Goal: Task Accomplishment & Management: Use online tool/utility

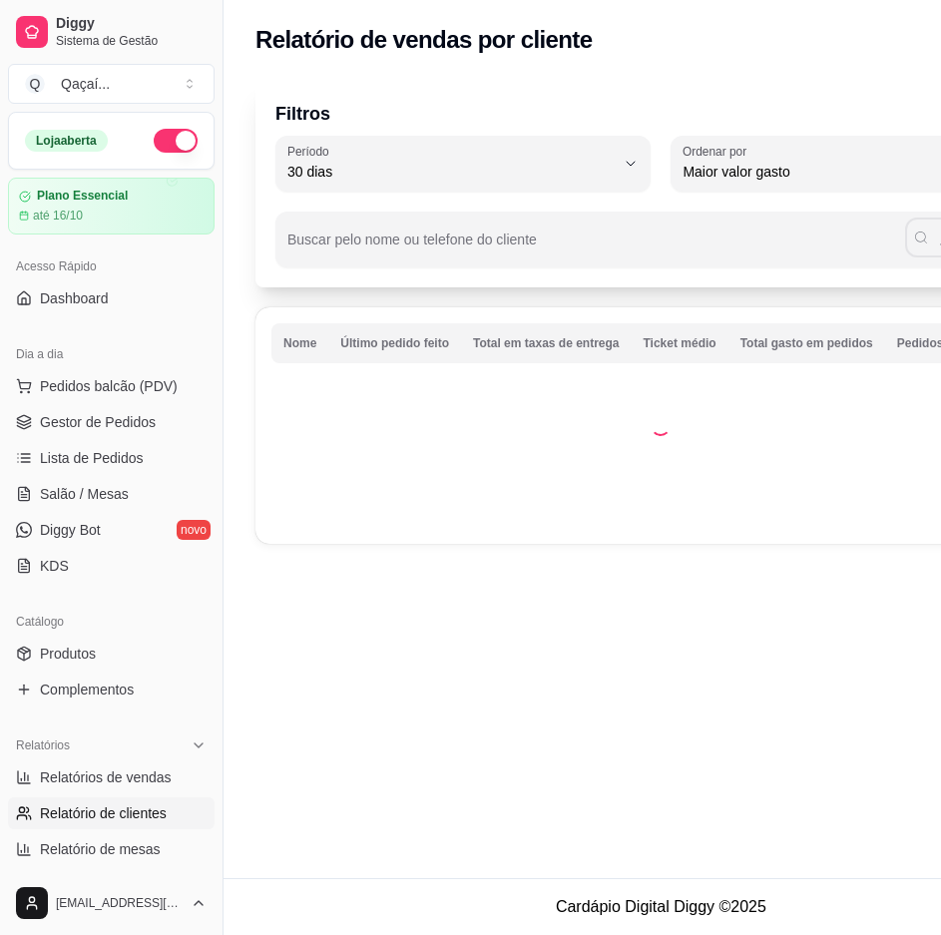
select select "30"
select select "HIGHEST_TOTAL_SPENT_WITH_ORDERS"
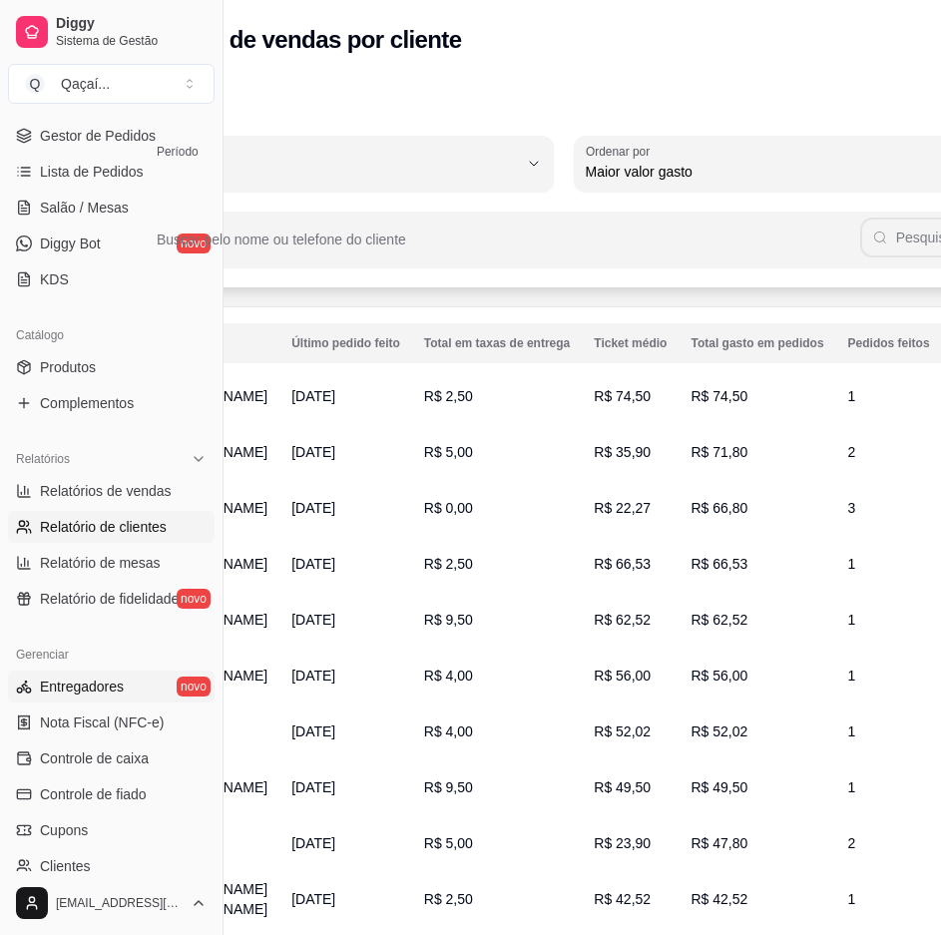
scroll to position [386, 0]
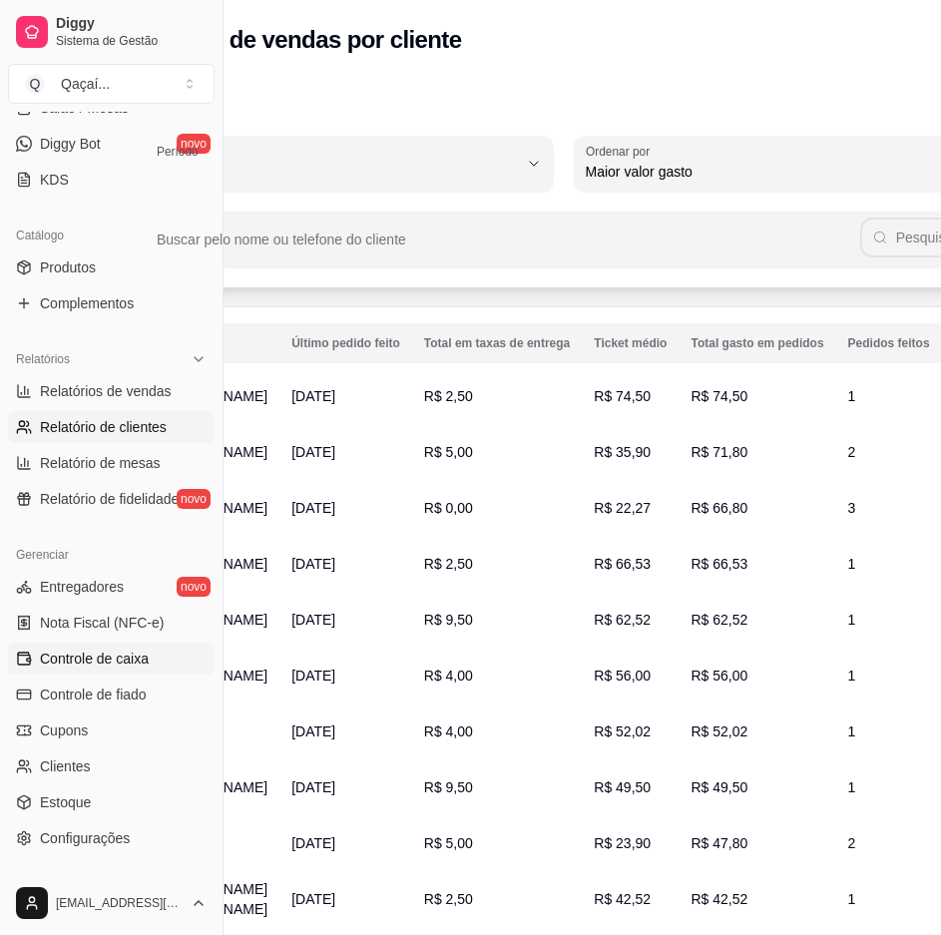
click at [119, 664] on span "Controle de caixa" at bounding box center [94, 659] width 109 height 20
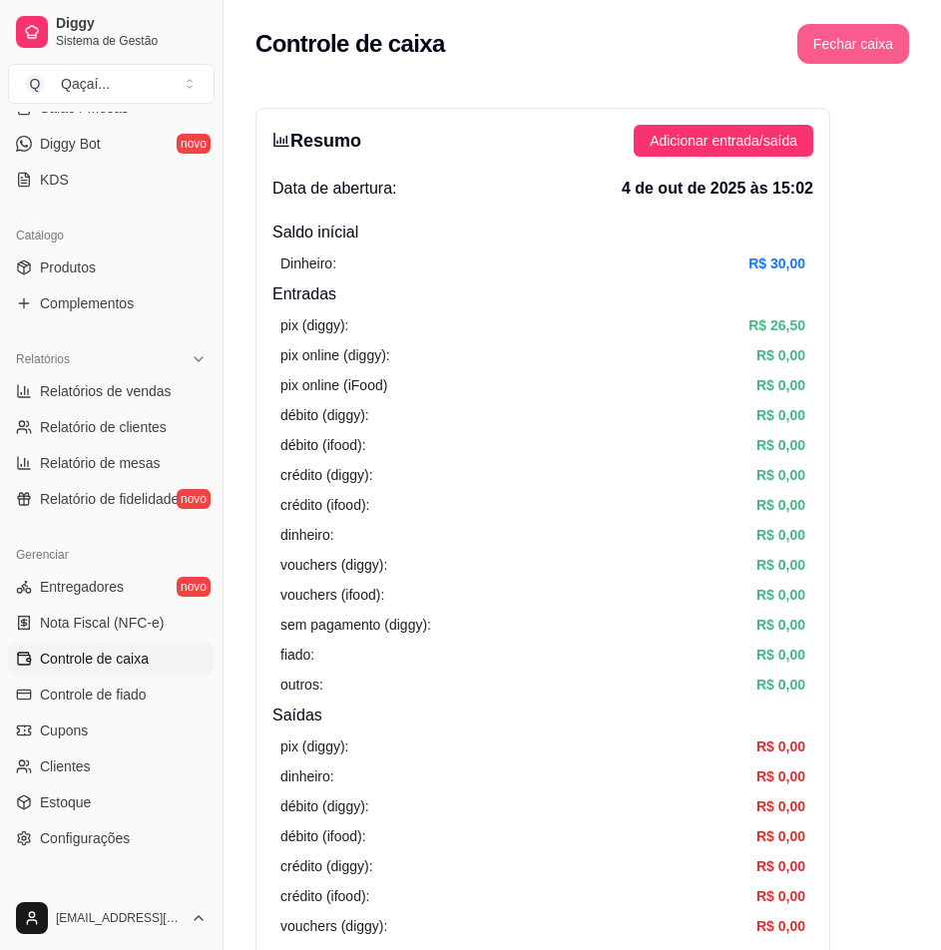
click at [873, 40] on button "Fechar caixa" at bounding box center [853, 44] width 112 height 40
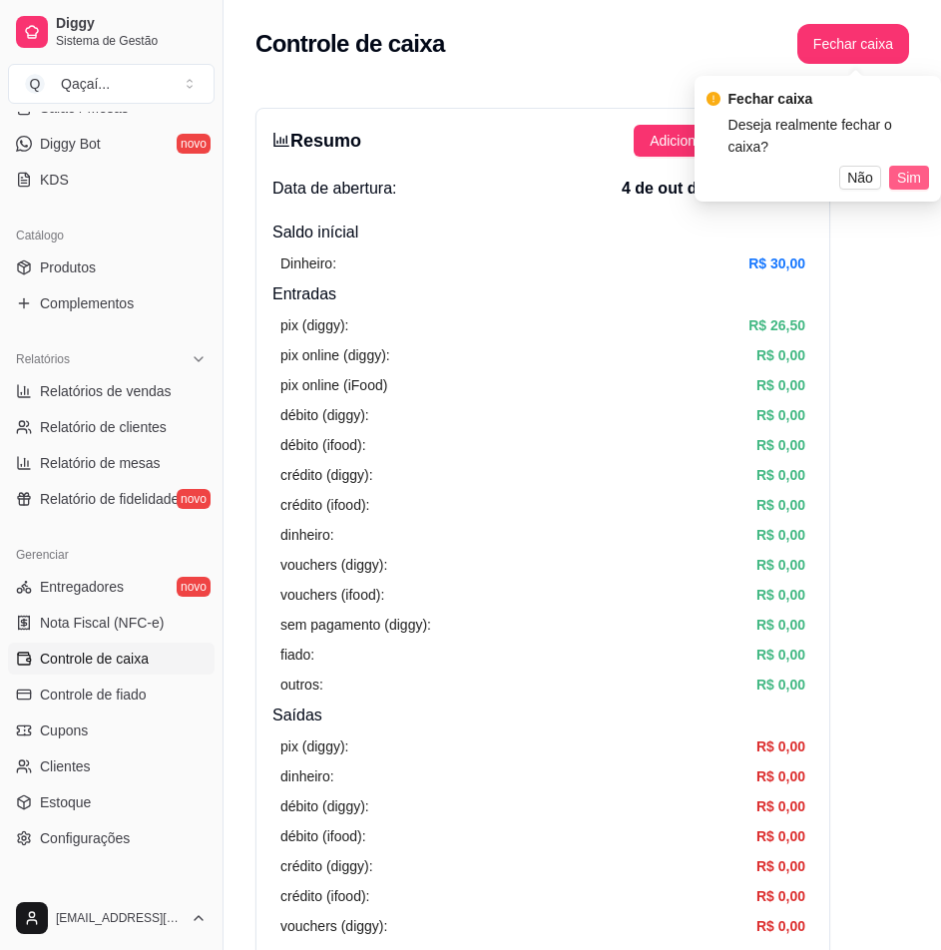
click at [906, 167] on span "Sim" at bounding box center [909, 178] width 24 height 22
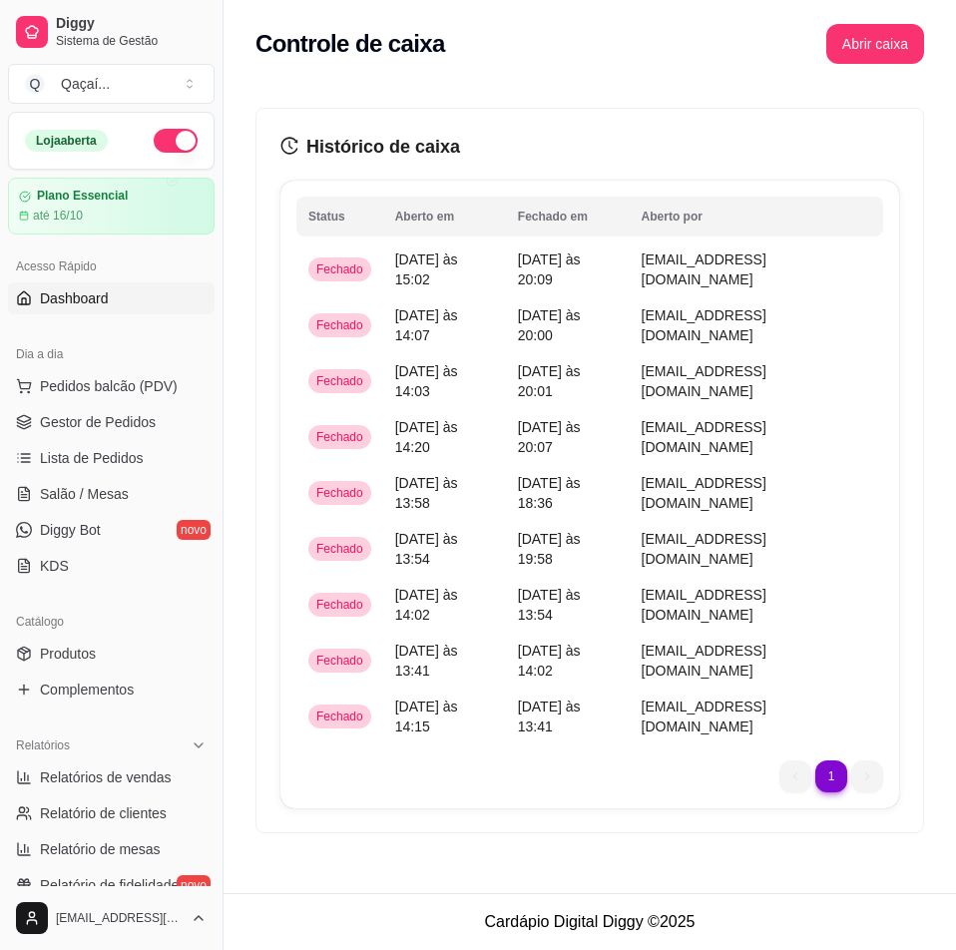
click at [96, 303] on span "Dashboard" at bounding box center [74, 298] width 69 height 20
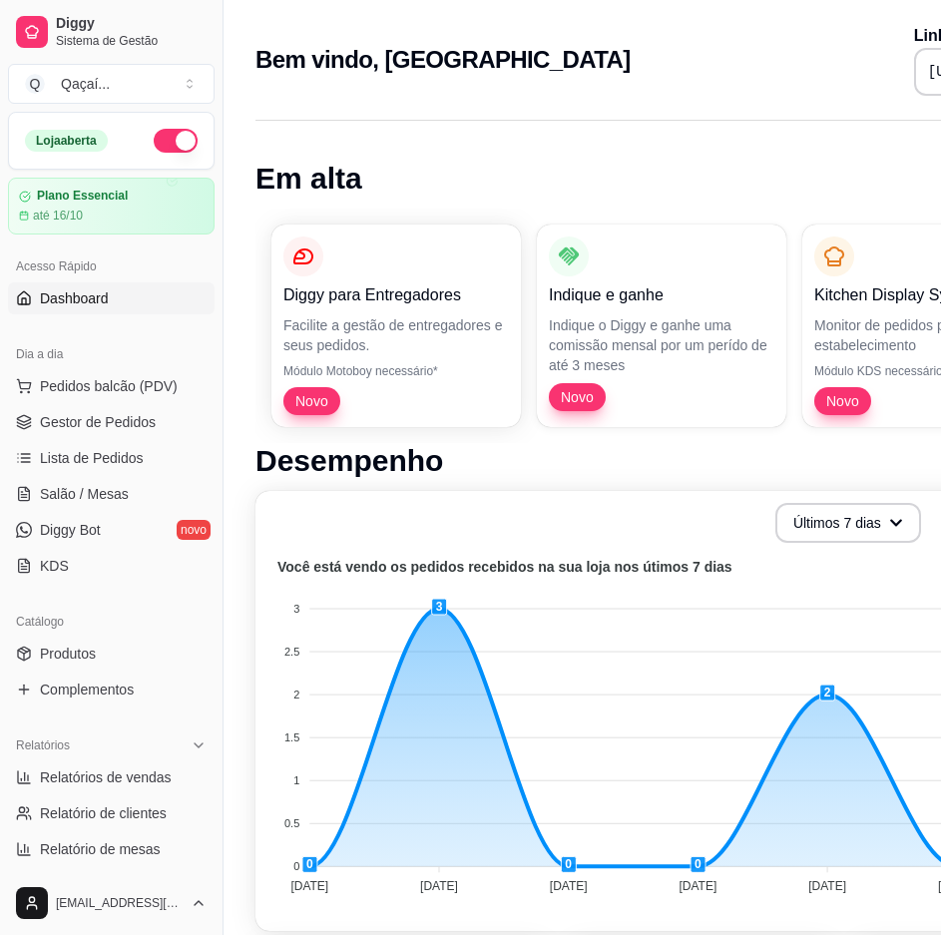
click at [161, 146] on button "button" at bounding box center [176, 141] width 44 height 24
